Goal: Task Accomplishment & Management: Complete application form

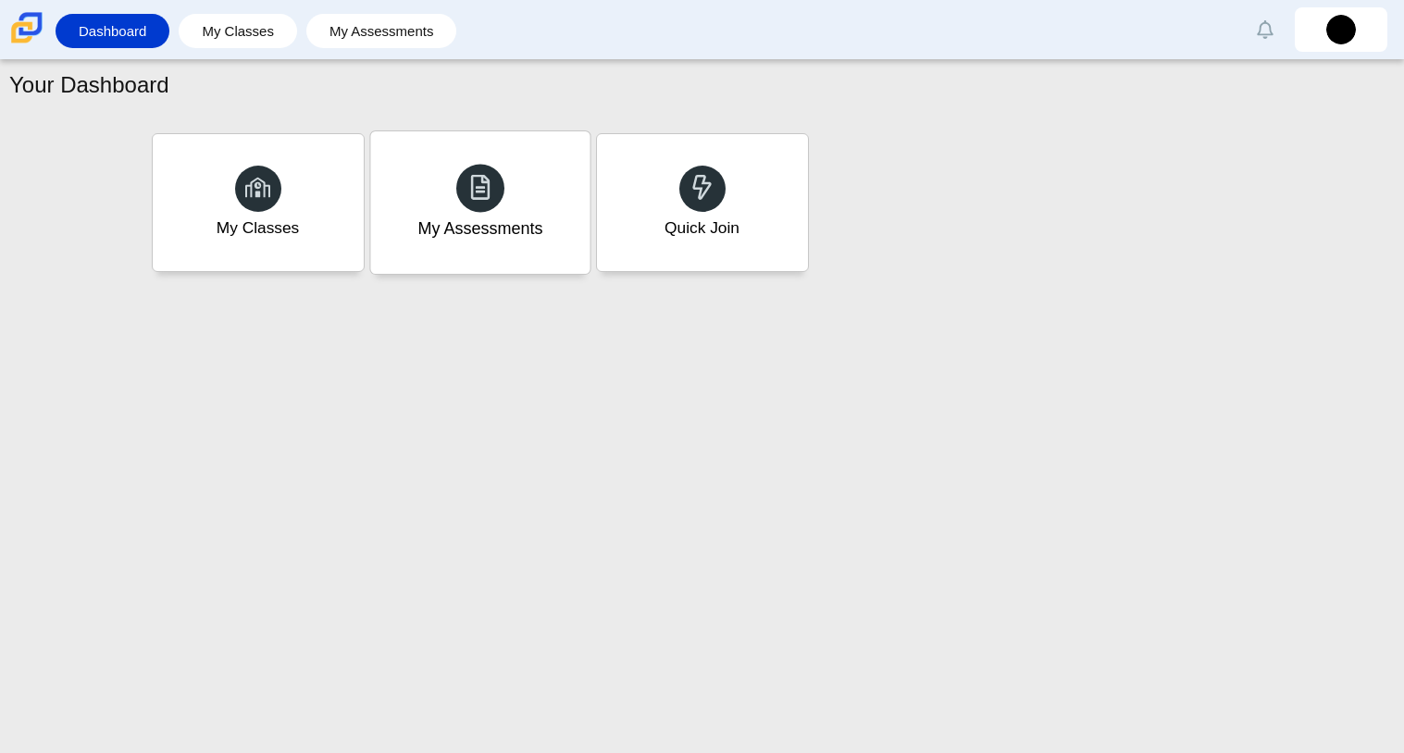
click at [458, 180] on div at bounding box center [480, 188] width 48 height 48
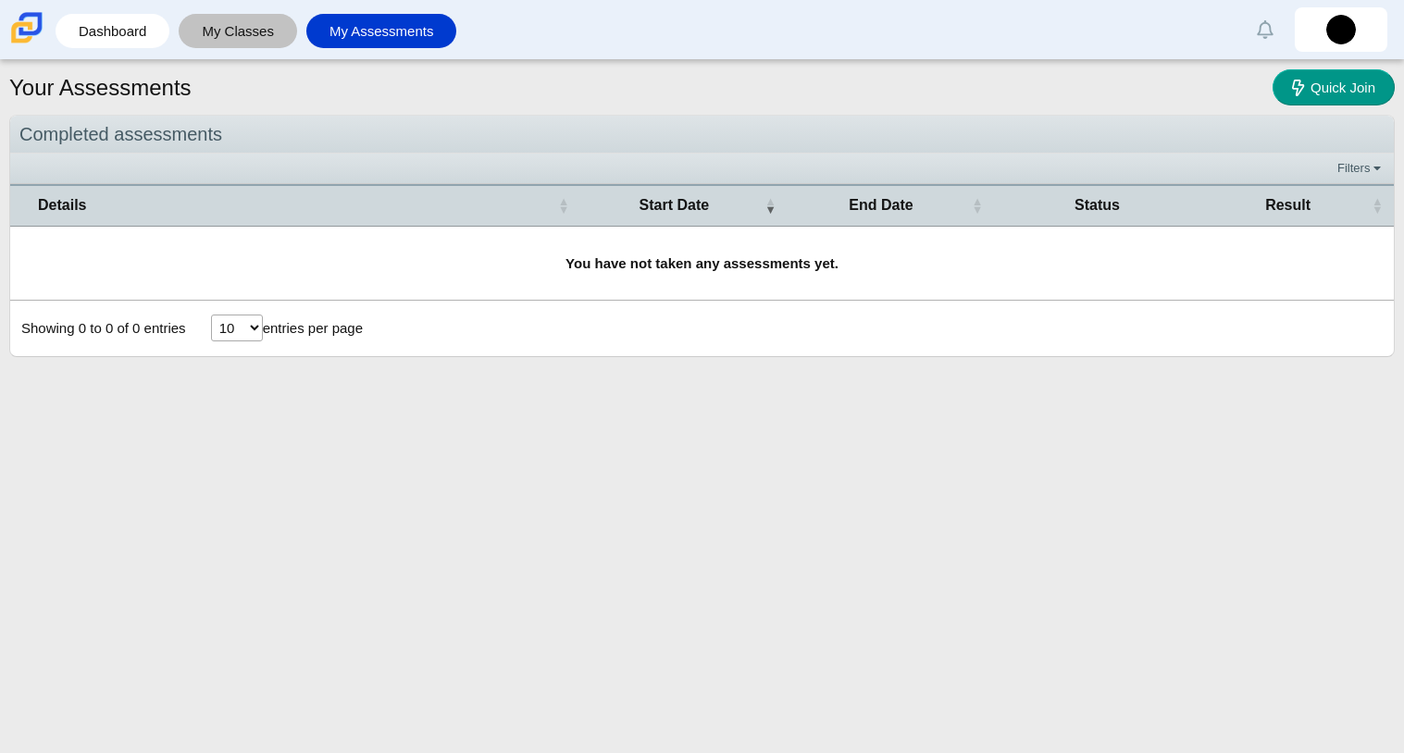
click at [240, 26] on link "My Classes" at bounding box center [238, 31] width 100 height 34
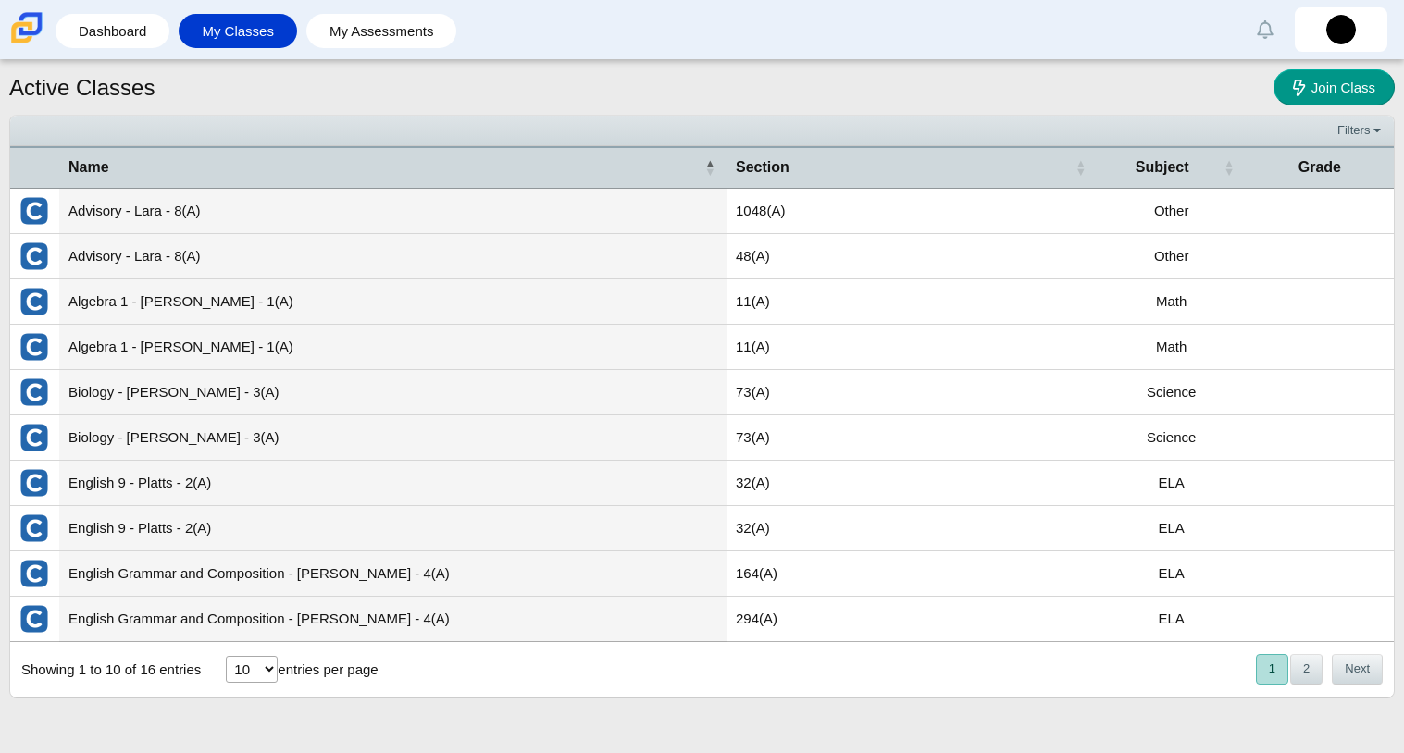
click at [127, 203] on td "Advisory - Lara - 8(A)" at bounding box center [392, 211] width 667 height 45
click at [89, 212] on td "Advisory - Lara - 8(A)" at bounding box center [392, 211] width 667 height 45
click at [134, 37] on link "Dashboard" at bounding box center [112, 31] width 95 height 34
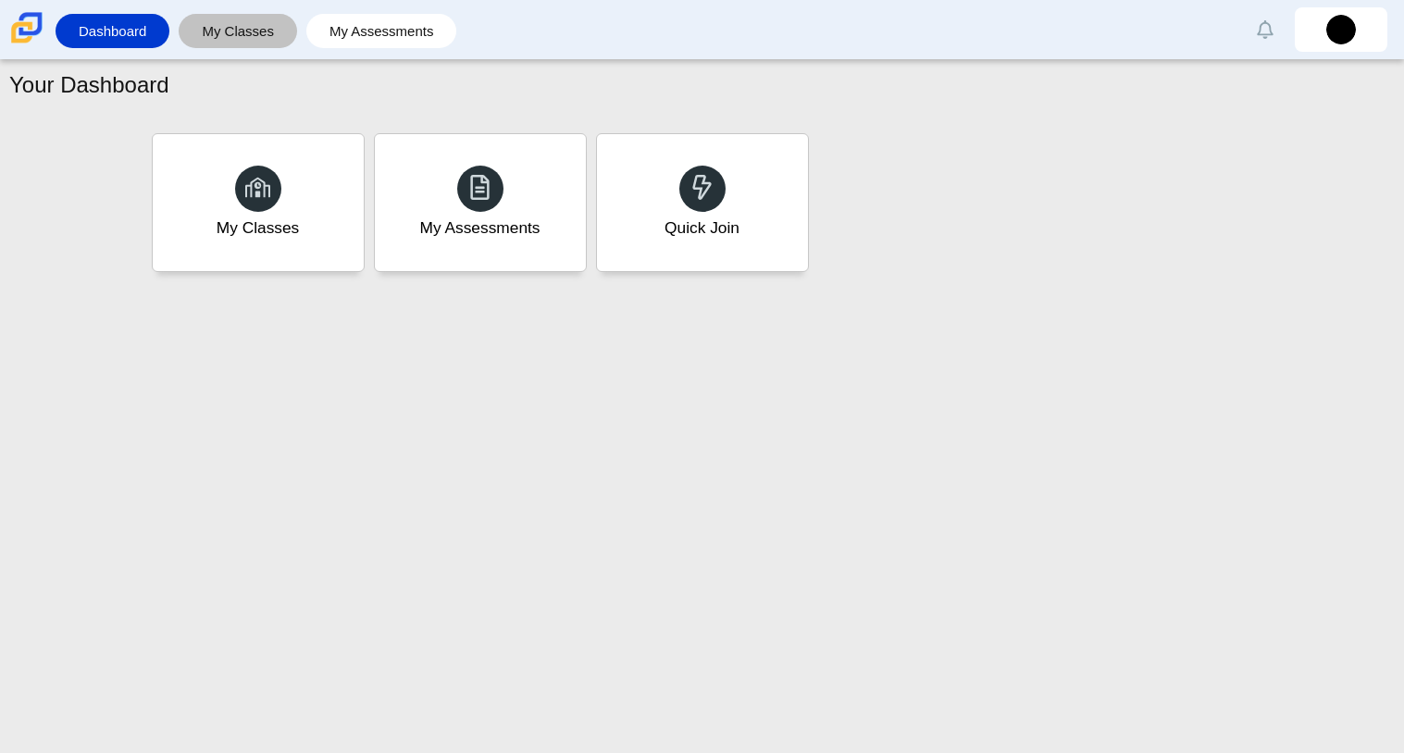
click at [273, 32] on link "My Classes" at bounding box center [238, 31] width 100 height 34
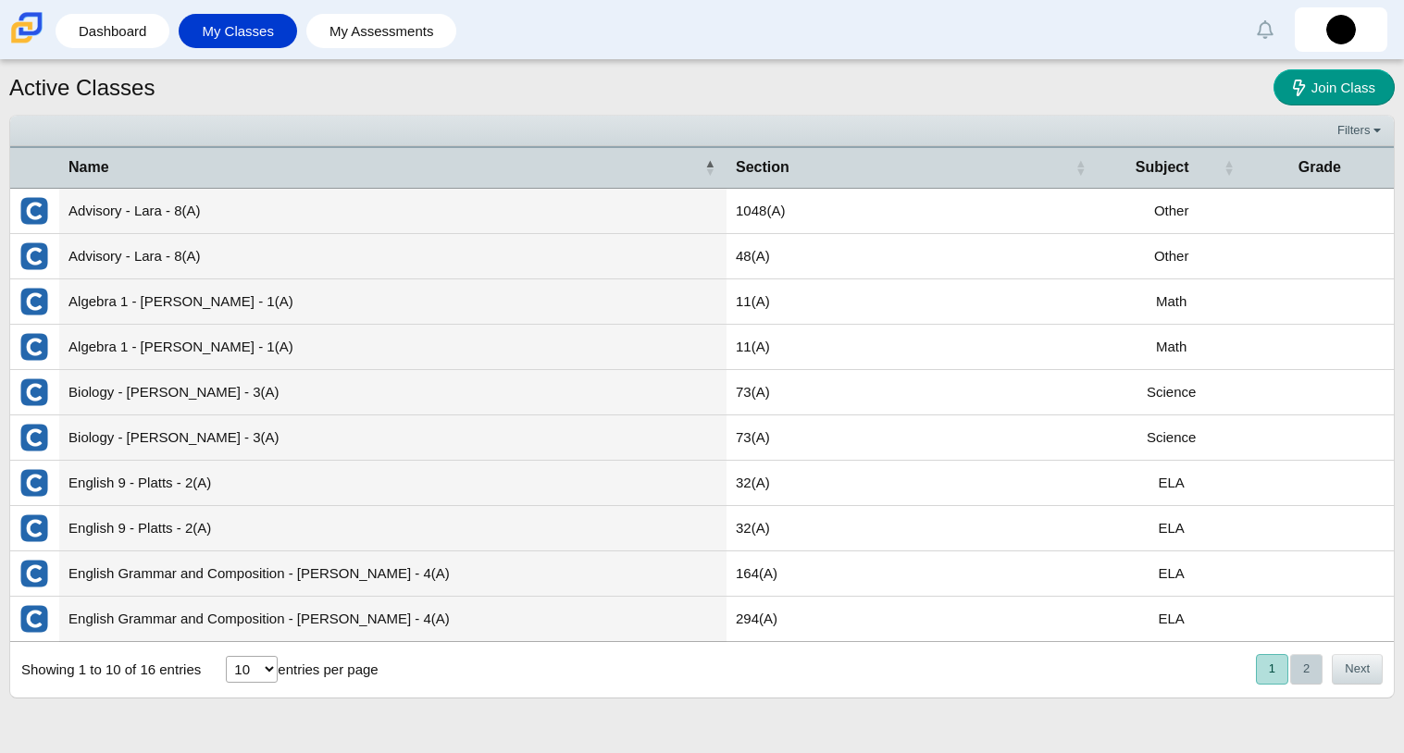
click at [1296, 673] on button "2" at bounding box center [1306, 669] width 32 height 31
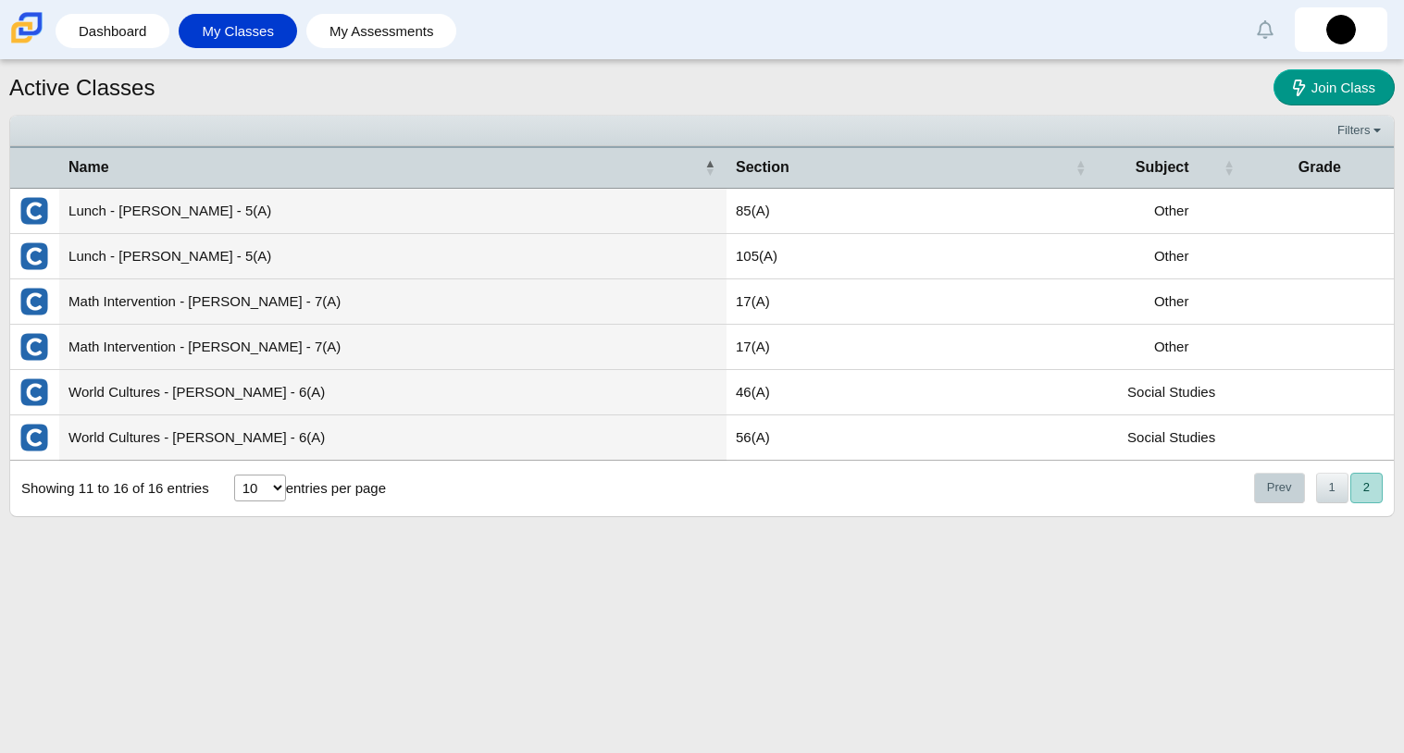
click at [1264, 484] on button "Prev" at bounding box center [1279, 488] width 51 height 31
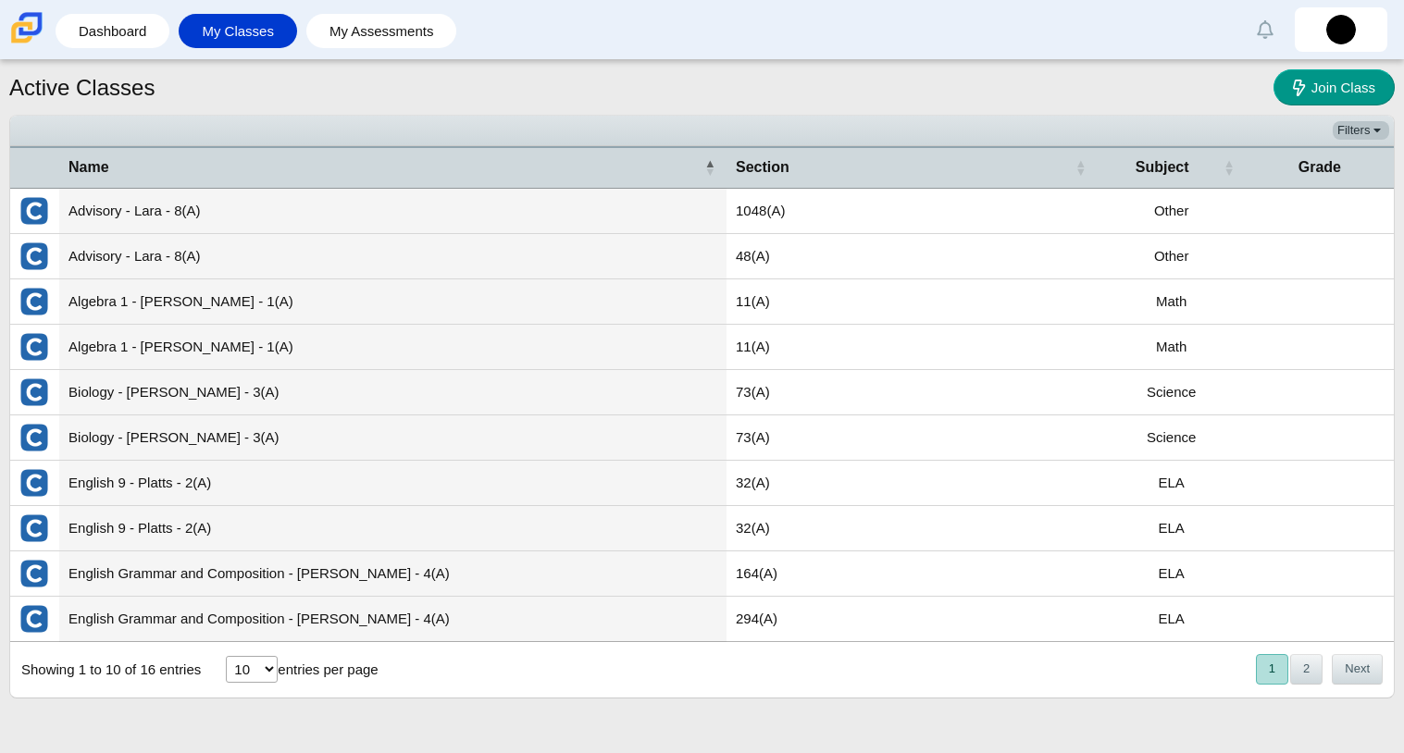
click at [1339, 131] on link "Filters" at bounding box center [1361, 130] width 56 height 19
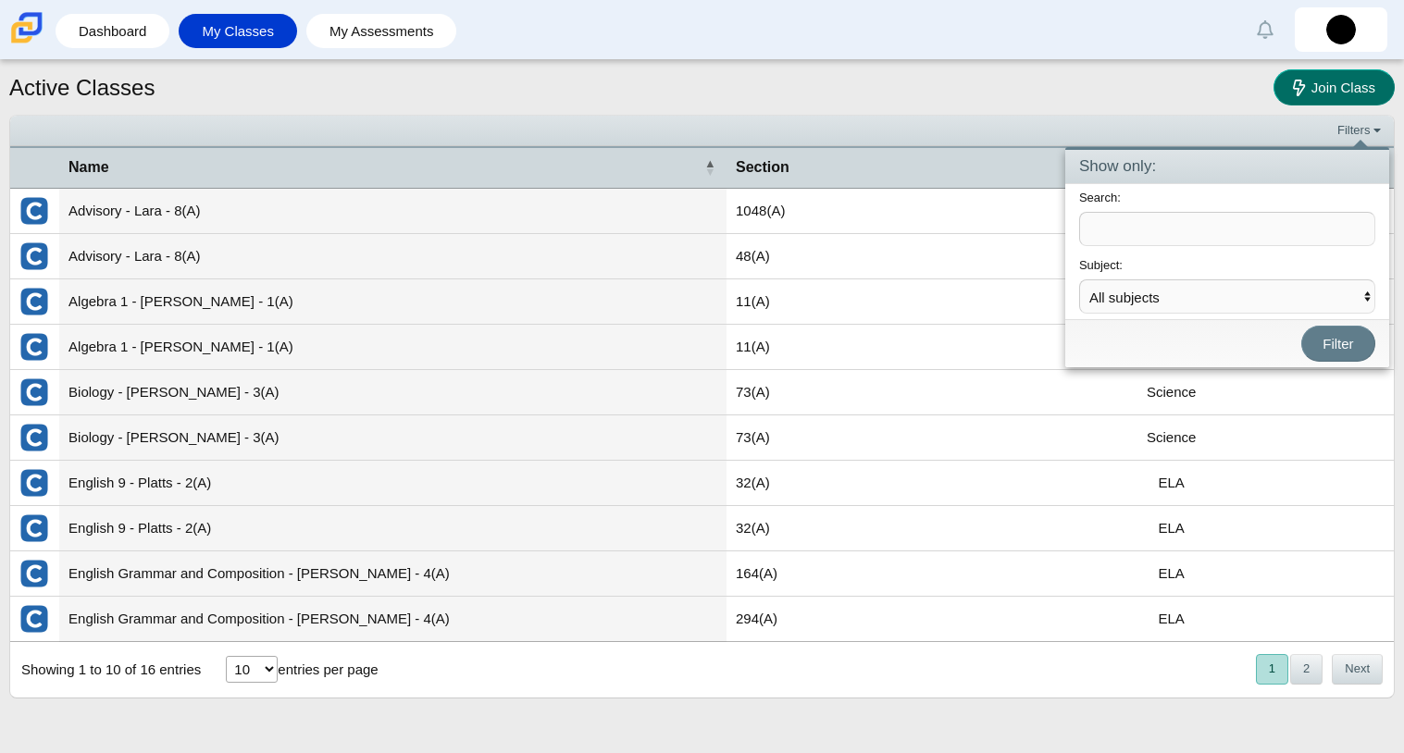
click at [1311, 97] on link "Join Class" at bounding box center [1334, 87] width 121 height 36
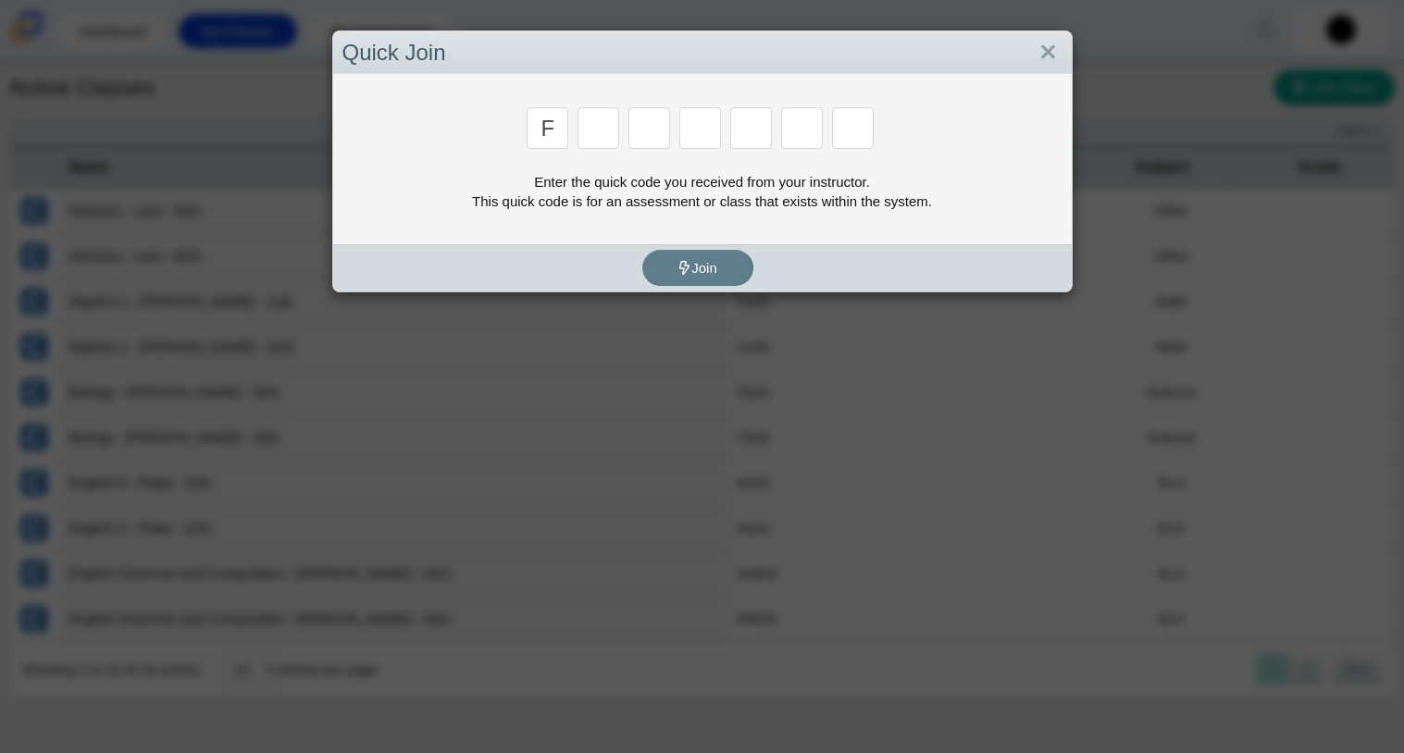
type input "f"
type input "7"
type input "m"
type input "c"
type input "h"
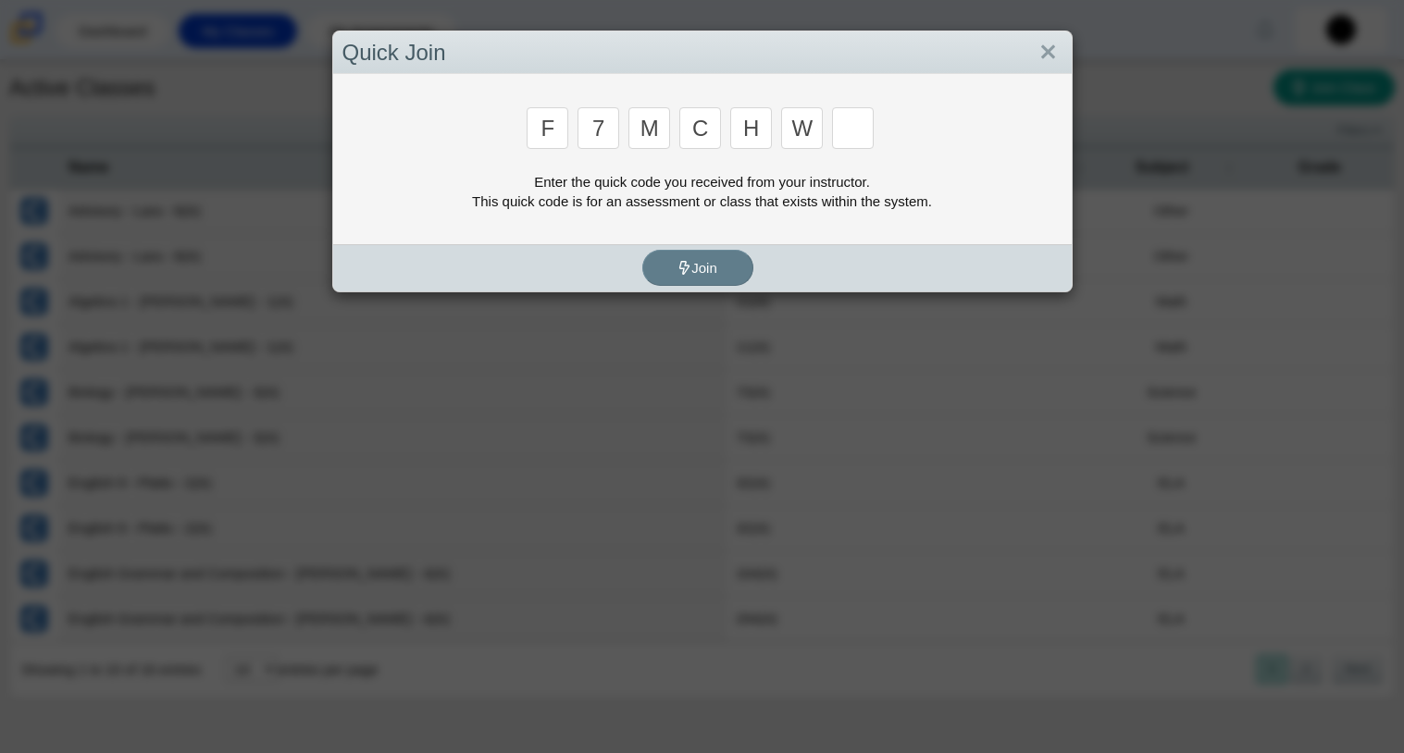
type input "w"
type input "k"
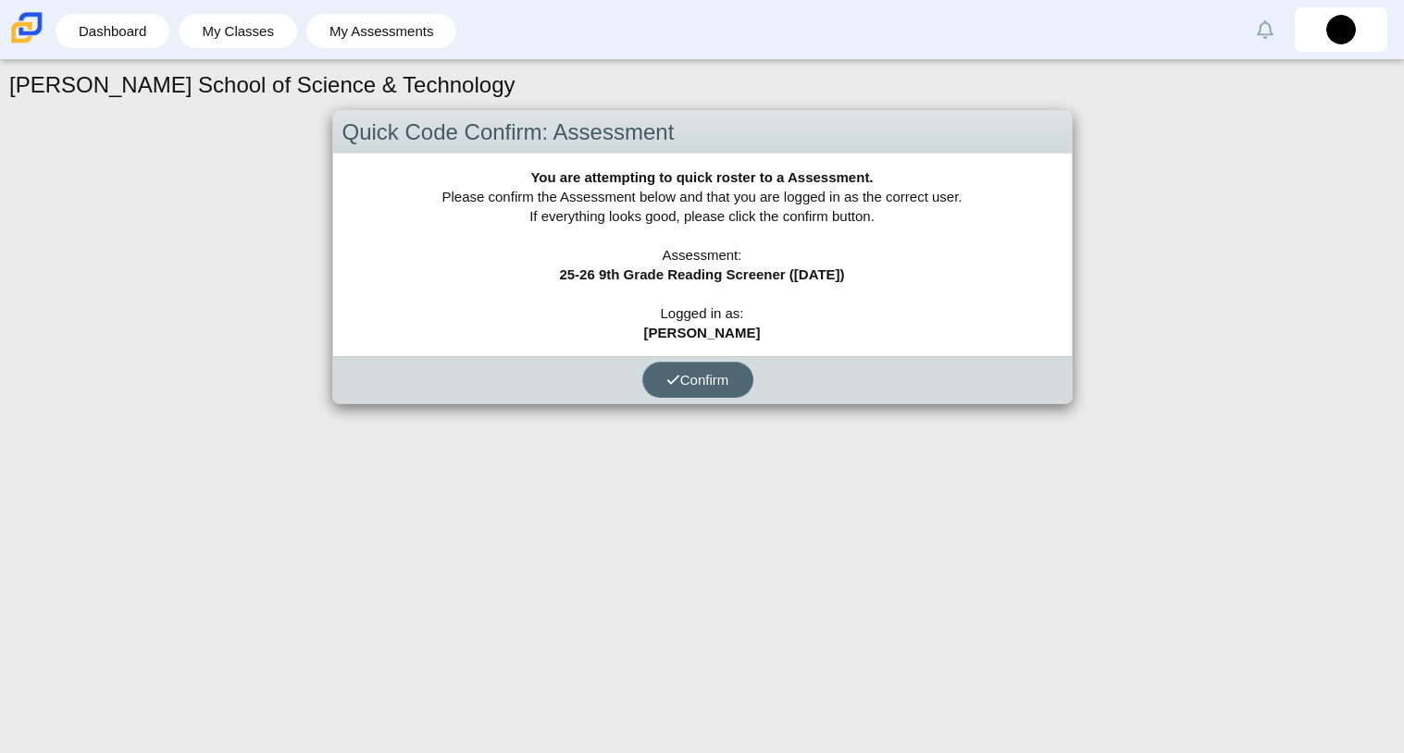
click at [672, 386] on icon "submit" at bounding box center [673, 380] width 14 height 14
